Goal: Information Seeking & Learning: Learn about a topic

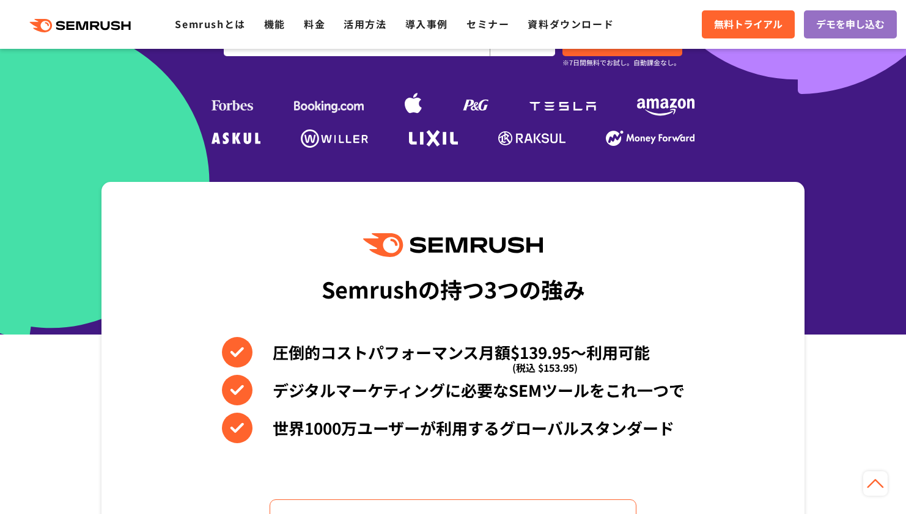
scroll to position [191, 0]
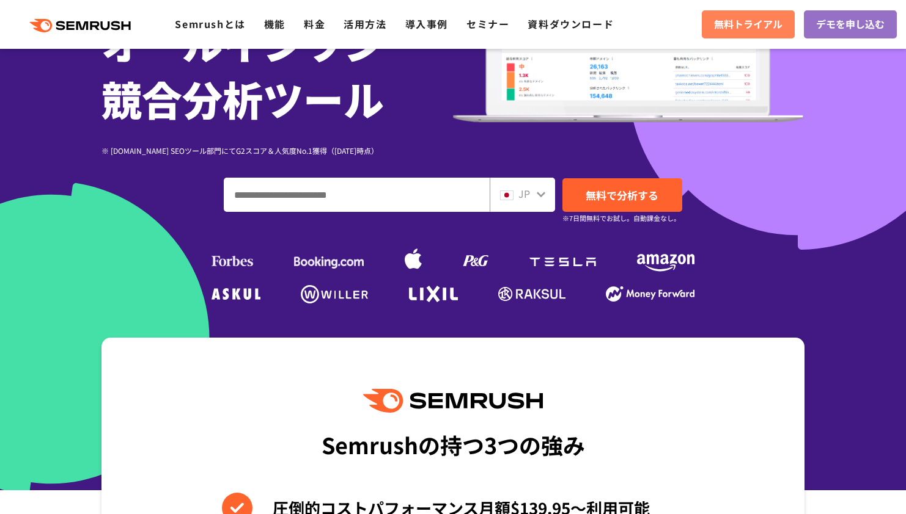
click at [752, 21] on span "無料トライアル" at bounding box center [748, 24] width 68 height 16
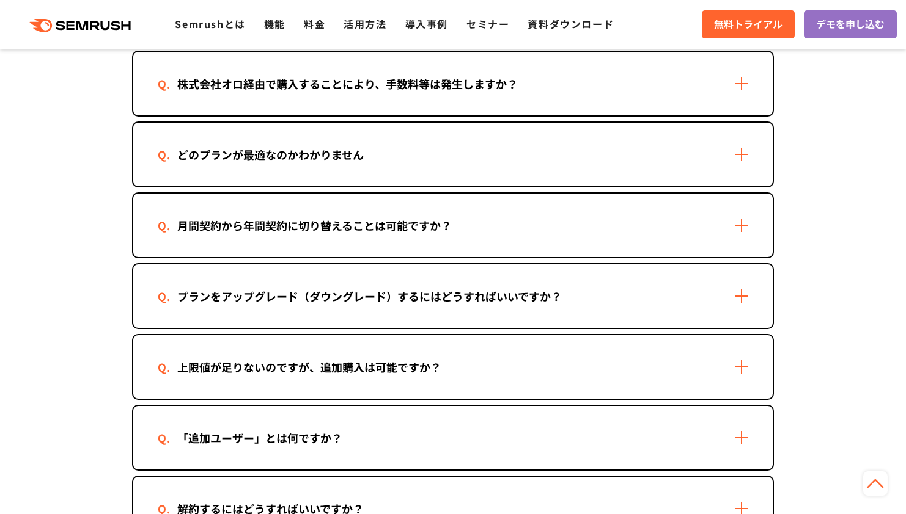
scroll to position [1562, 0]
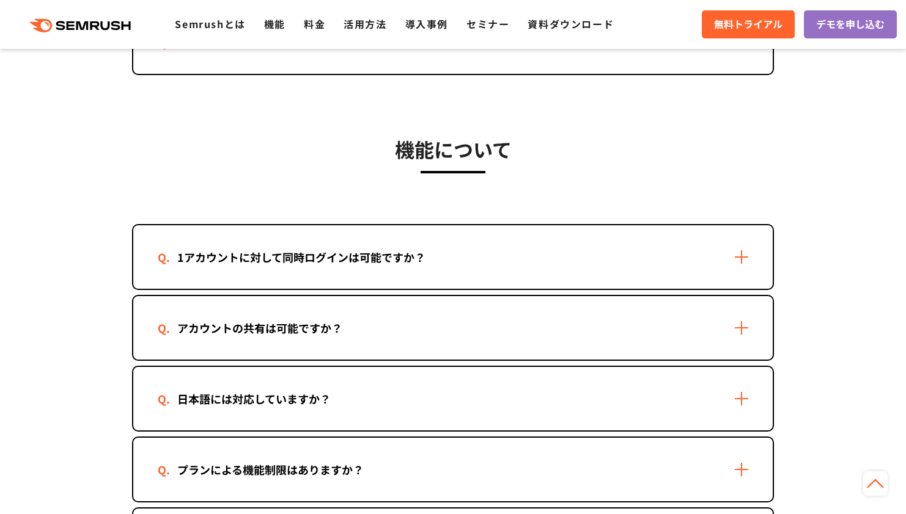
click at [498, 256] on div "1アカウントに対して同時ログインは可能ですか？" at bounding box center [452, 257] width 639 height 64
